Goal: Navigation & Orientation: Find specific page/section

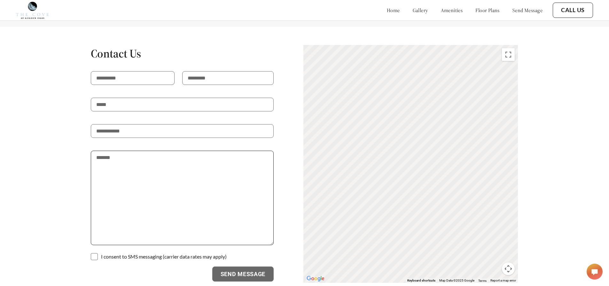
scroll to position [1082, 0]
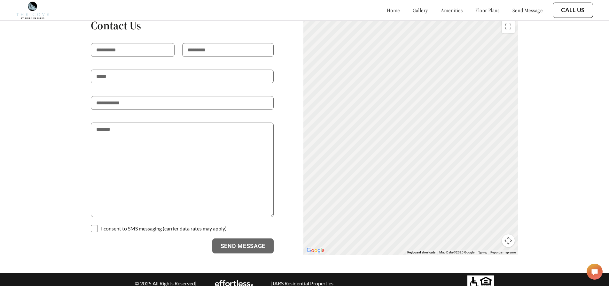
click at [227, 280] on img at bounding box center [234, 283] width 38 height 6
click at [283, 281] on p "| JARS Residential Properties" at bounding box center [302, 284] width 68 height 6
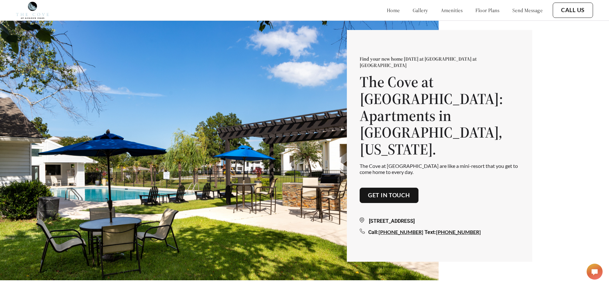
scroll to position [0, 0]
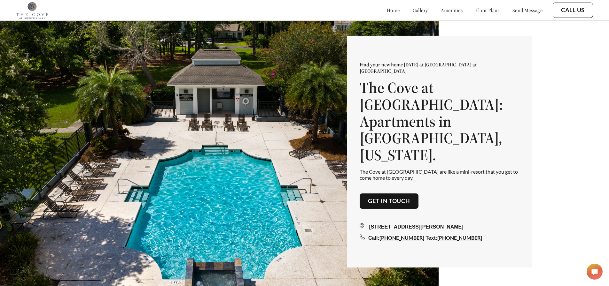
click at [413, 10] on link "gallery" at bounding box center [420, 10] width 15 height 6
click at [441, 9] on link "amenities" at bounding box center [452, 10] width 22 height 6
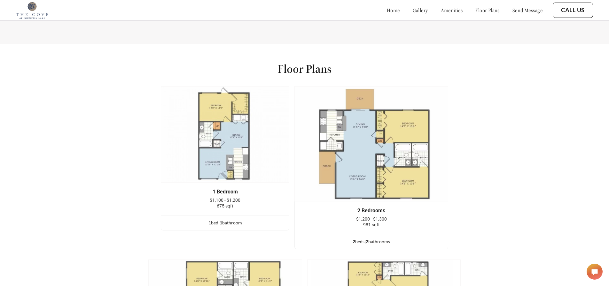
scroll to position [799, 0]
